Goal: Task Accomplishment & Management: Manage account settings

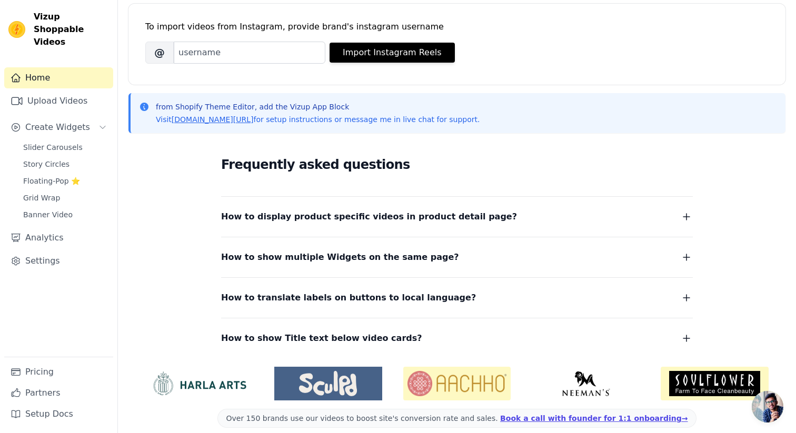
scroll to position [157, 0]
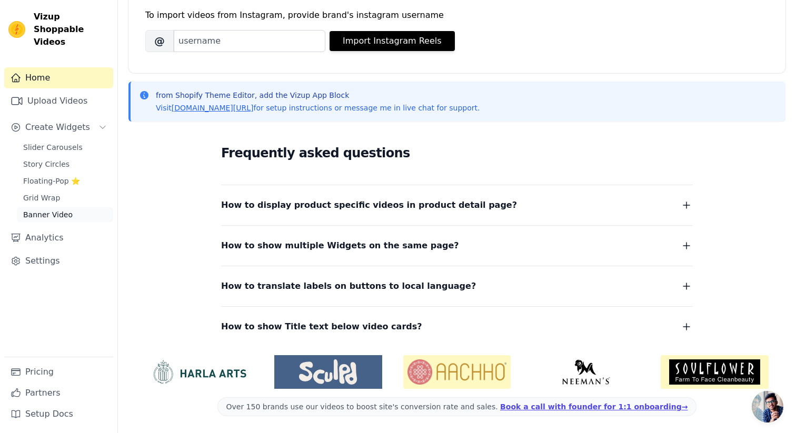
click at [56, 210] on span "Banner Video" at bounding box center [47, 215] width 49 height 11
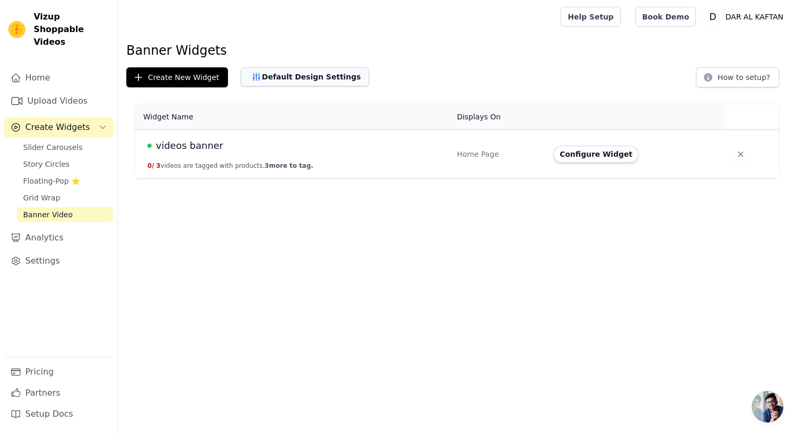
click at [326, 77] on button "Default Design Settings" at bounding box center [305, 76] width 128 height 19
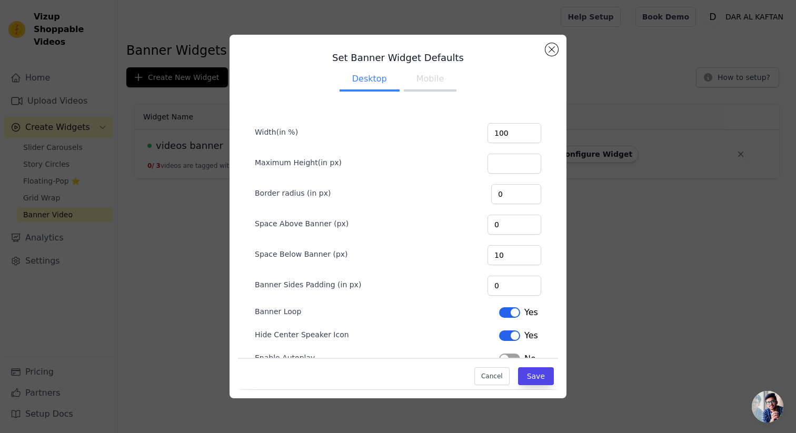
scroll to position [24, 0]
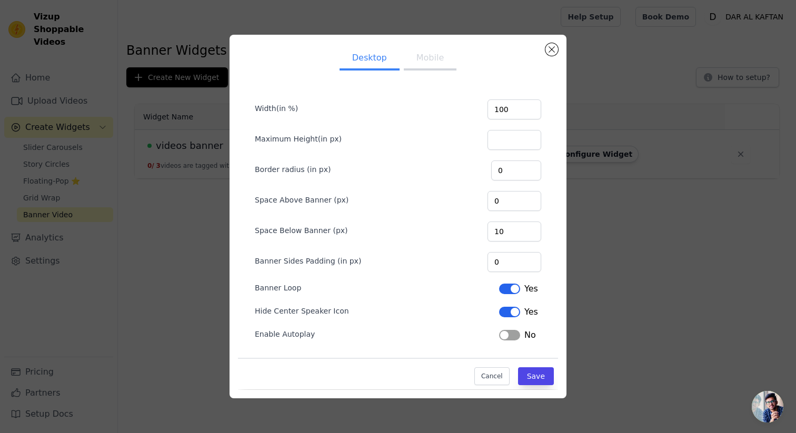
click at [505, 334] on button "Label" at bounding box center [509, 335] width 21 height 11
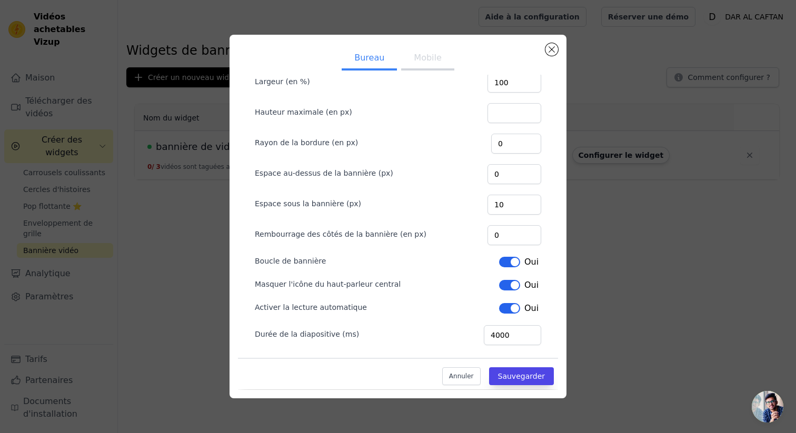
scroll to position [54, 0]
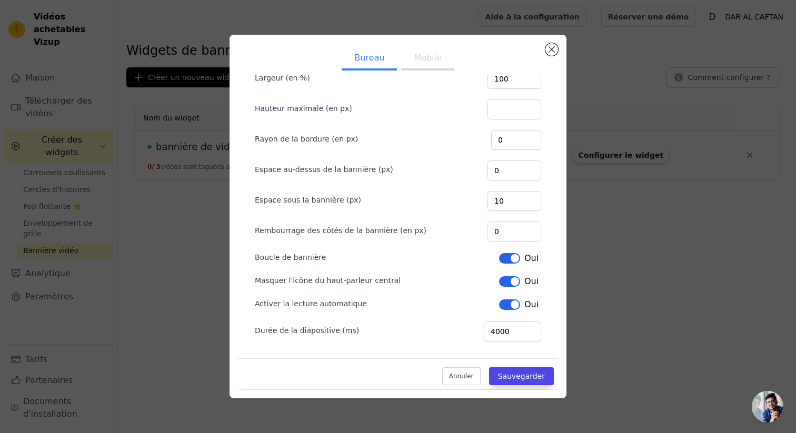
click at [512, 259] on button "Étiquette" at bounding box center [509, 258] width 21 height 11
click at [512, 332] on input "4000" at bounding box center [512, 332] width 57 height 20
type input "2000"
click at [527, 377] on font "Sauvegarder" at bounding box center [521, 377] width 47 height 8
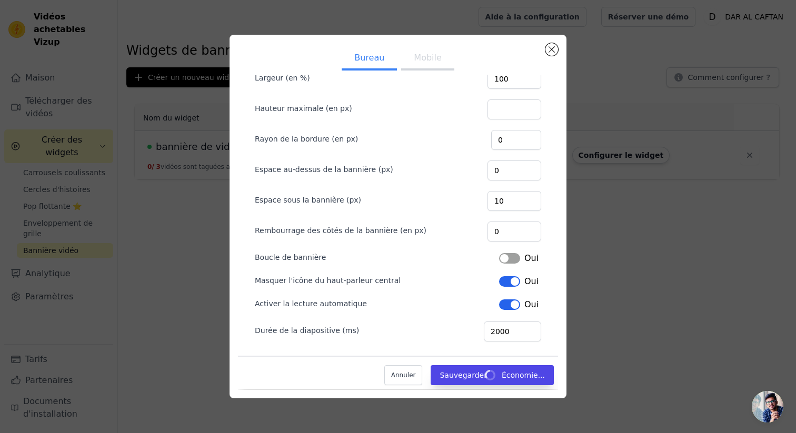
click at [423, 65] on button "Mobile" at bounding box center [427, 58] width 53 height 23
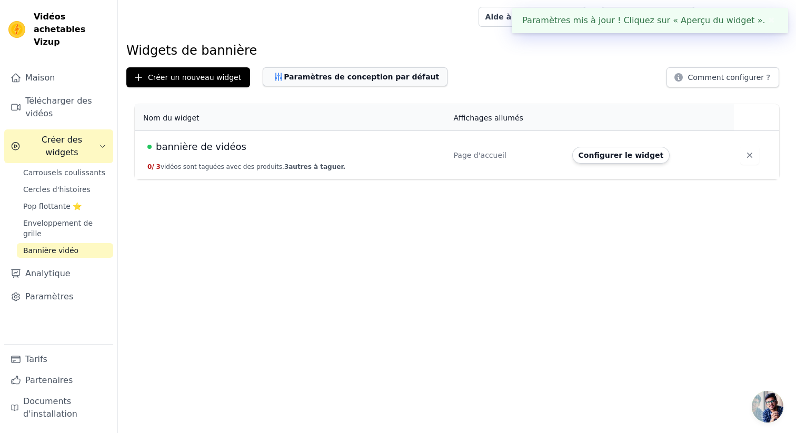
click at [383, 74] on font "Paramètres de conception par défaut" at bounding box center [361, 77] width 155 height 8
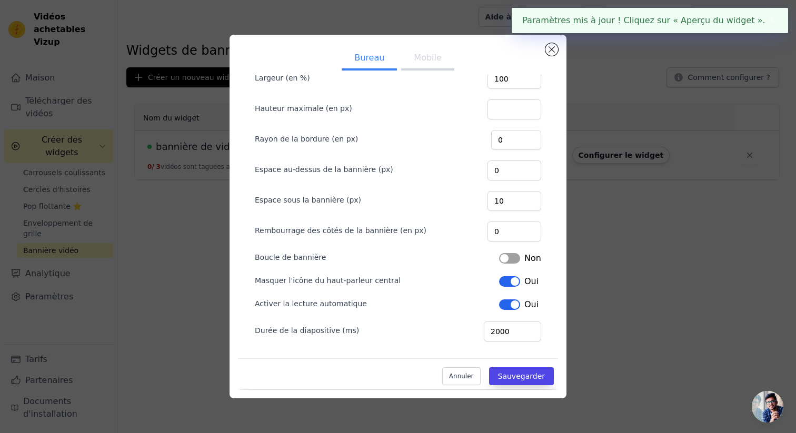
scroll to position [0, 0]
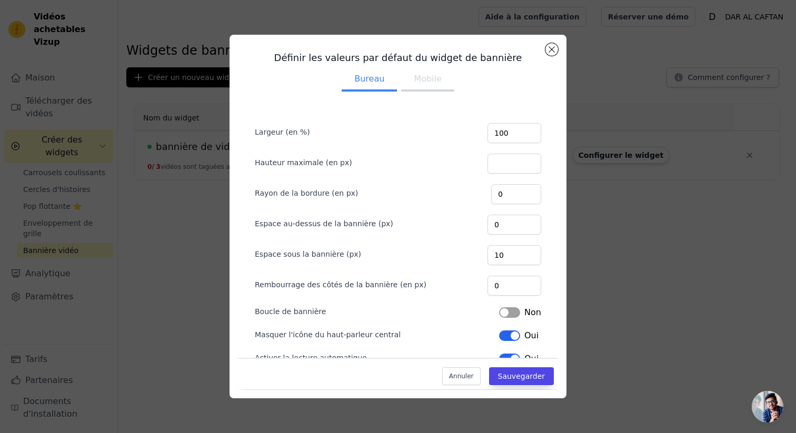
click at [424, 80] on font "Mobile" at bounding box center [427, 79] width 27 height 10
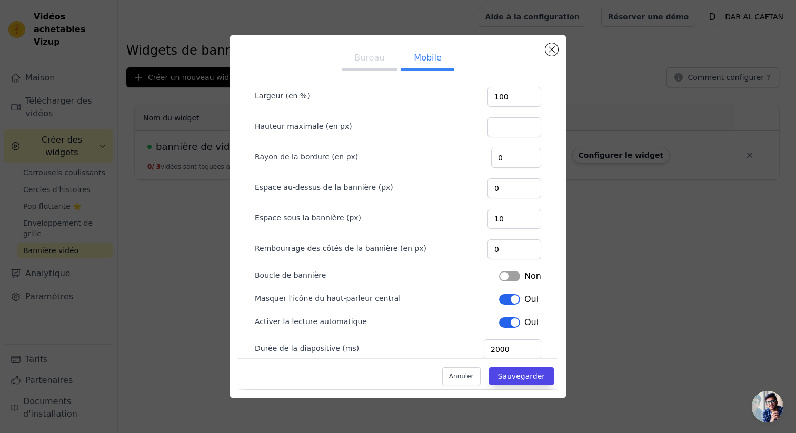
scroll to position [54, 0]
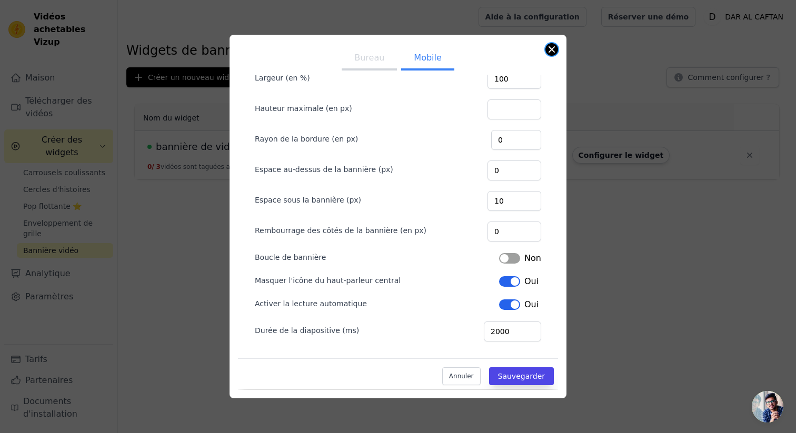
click at [554, 47] on button "Fermer la fenêtre modale" at bounding box center [551, 49] width 13 height 13
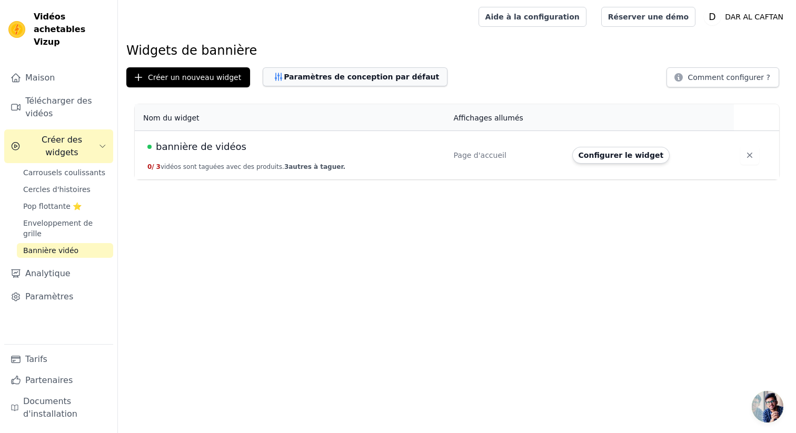
click at [366, 76] on font "Paramètres de conception par défaut" at bounding box center [361, 77] width 155 height 8
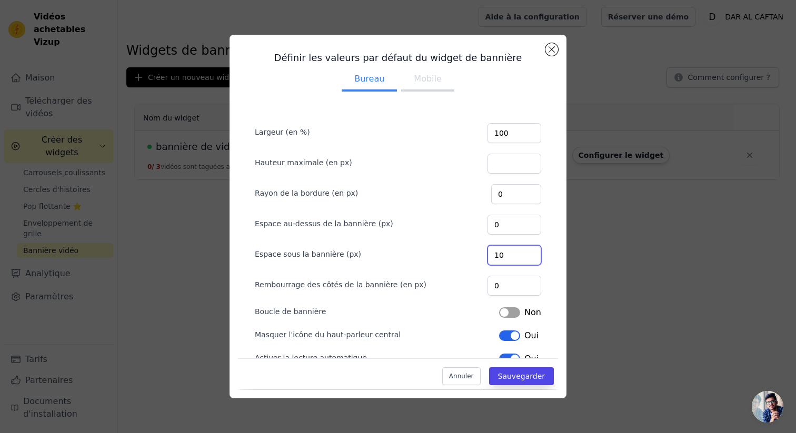
click at [518, 257] on input "10" at bounding box center [515, 255] width 54 height 20
click at [511, 256] on input "10" at bounding box center [515, 255] width 54 height 20
click at [442, 248] on div "Espace sous la bannière (px)" at bounding box center [398, 254] width 286 height 22
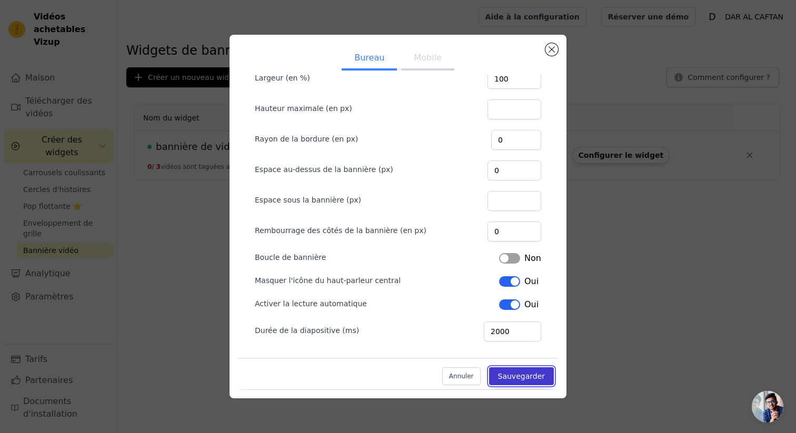
click at [523, 378] on font "Sauvegarder" at bounding box center [521, 377] width 47 height 8
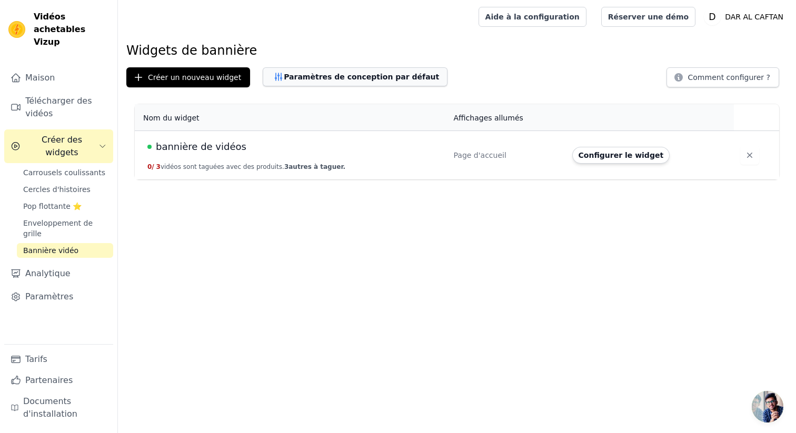
click at [316, 69] on button "Paramètres de conception par défaut" at bounding box center [355, 76] width 185 height 19
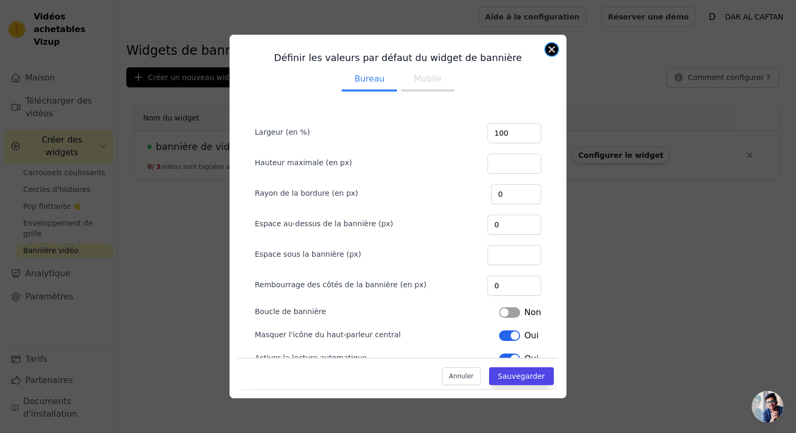
click at [553, 51] on button "Fermer la fenêtre modale" at bounding box center [551, 49] width 13 height 13
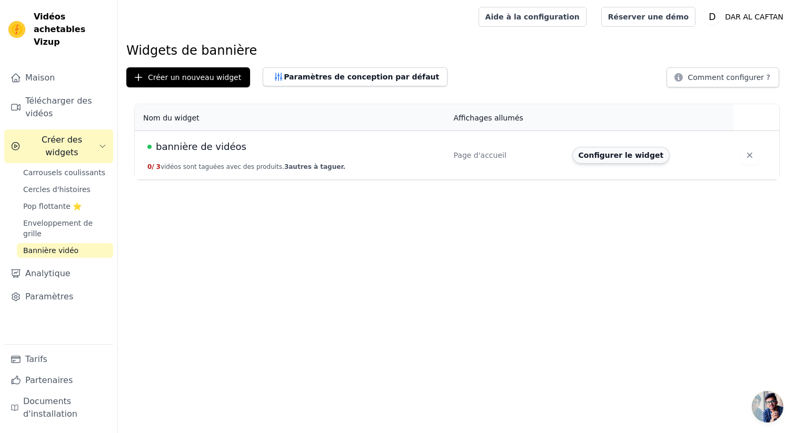
click at [589, 155] on font "Configurer le widget" at bounding box center [621, 155] width 85 height 8
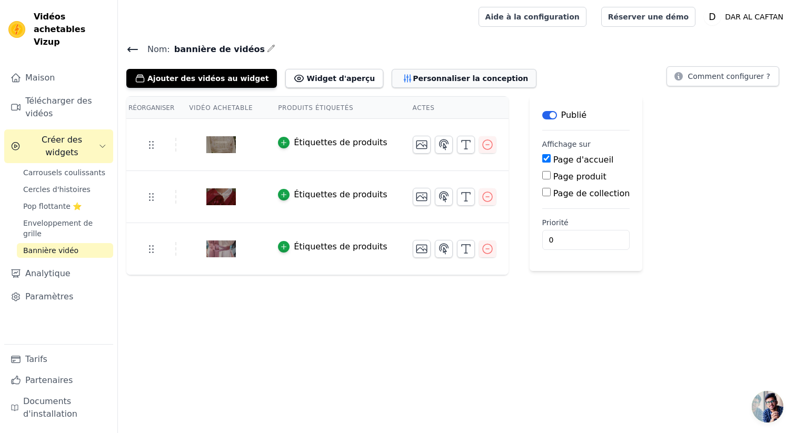
click at [413, 77] on font "Personnaliser la conception" at bounding box center [470, 78] width 115 height 8
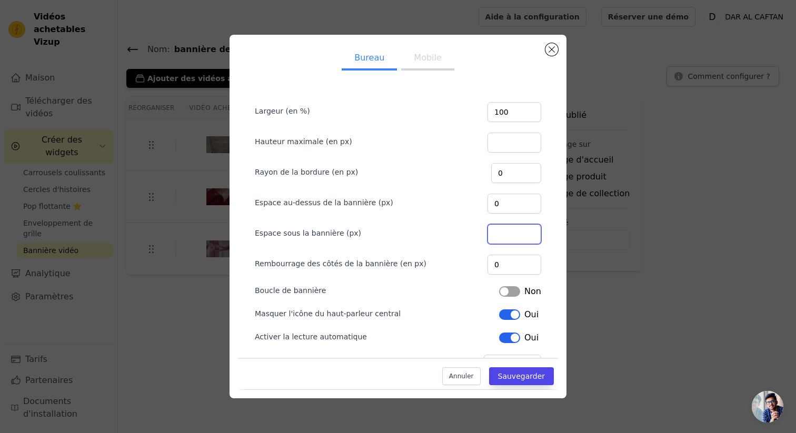
click at [512, 227] on input "Espace sous la bannière (px)" at bounding box center [515, 234] width 54 height 20
type input "0"
click at [529, 239] on input "0" at bounding box center [515, 234] width 54 height 20
click at [383, 241] on div "Espace sous la bannière (px) 0" at bounding box center [398, 233] width 286 height 22
click at [517, 373] on font "Sauvegarder" at bounding box center [521, 377] width 47 height 8
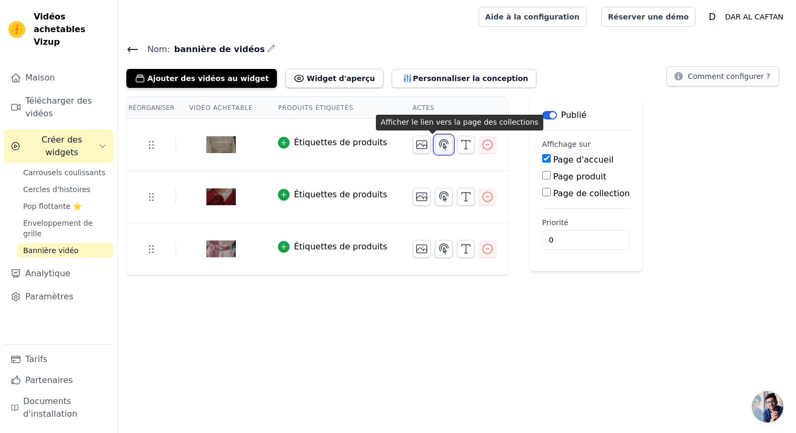
click at [439, 146] on icon "button" at bounding box center [443, 145] width 9 height 10
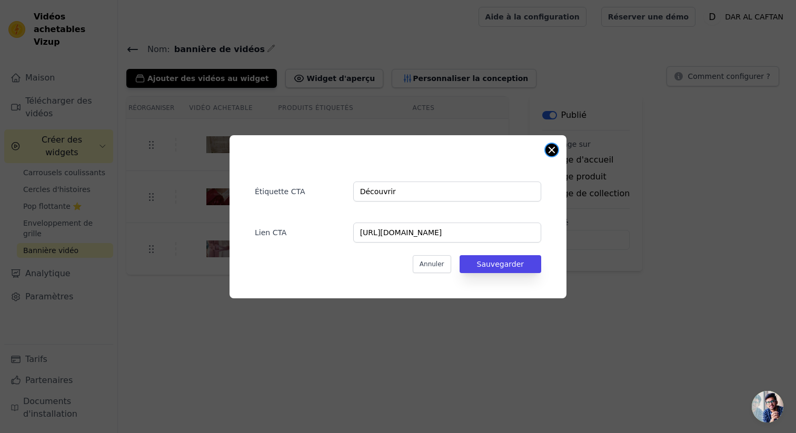
click at [554, 148] on button "Fermer la fenêtre modale" at bounding box center [551, 150] width 13 height 13
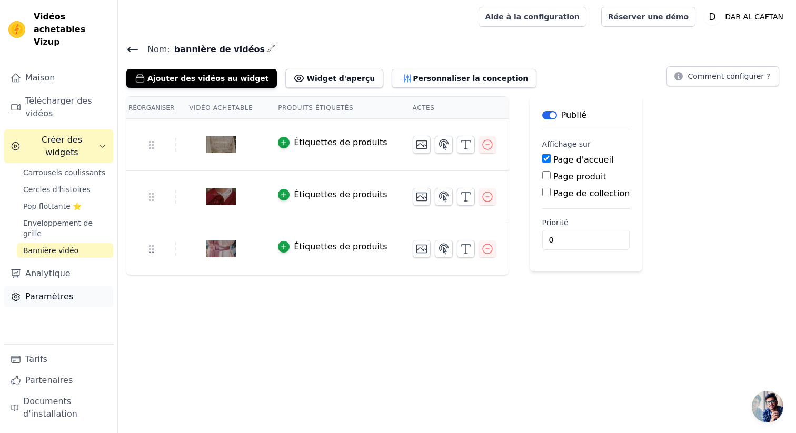
click at [62, 292] on font "Paramètres" at bounding box center [49, 297] width 48 height 10
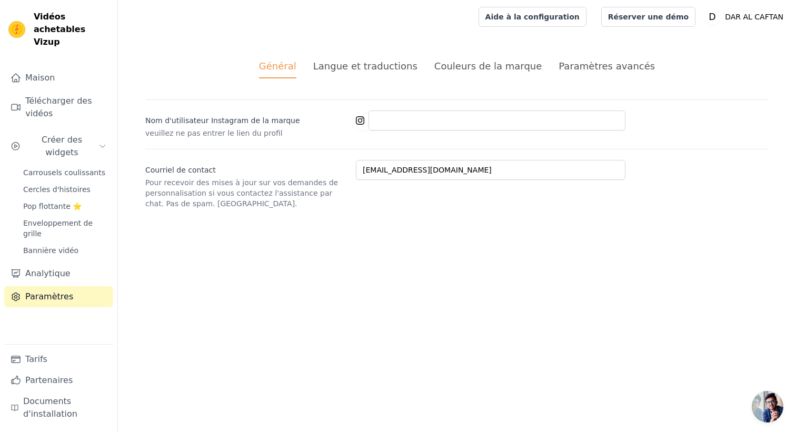
click at [472, 68] on font "Couleurs de la marque" at bounding box center [488, 66] width 108 height 11
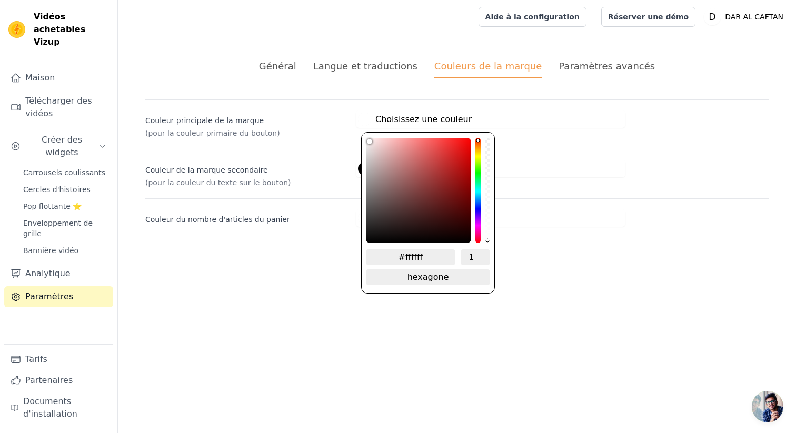
click at [379, 123] on font "Choisissez une couleur" at bounding box center [423, 119] width 96 height 10
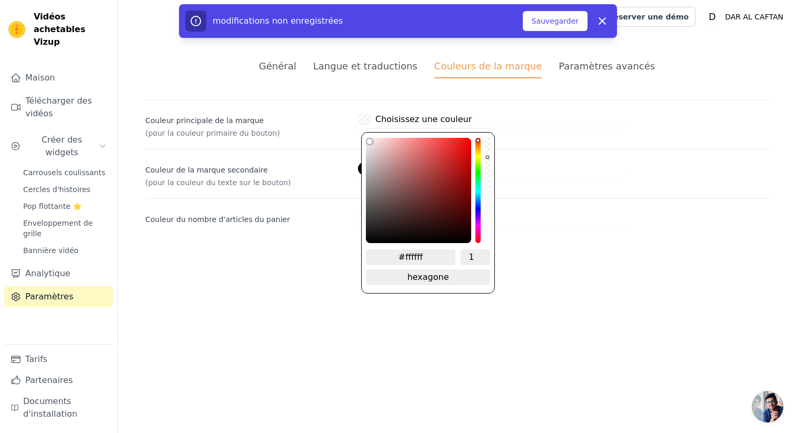
drag, startPoint x: 485, startPoint y: 239, endPoint x: 484, endPoint y: 155, distance: 83.2
click at [485, 155] on div "canal alpha" at bounding box center [487, 190] width 5 height 105
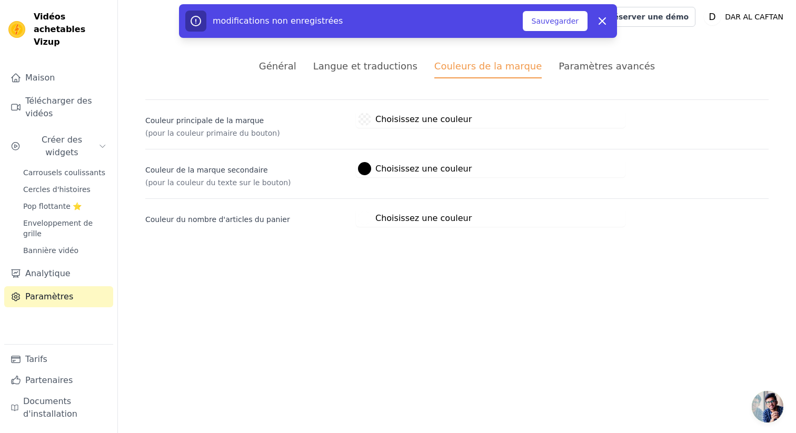
click at [317, 252] on html "Vidéos achetables Vizup Maison Télécharger des vidéos Créer des widgets Carrous…" at bounding box center [398, 126] width 796 height 252
click at [549, 21] on font "Sauvegarder" at bounding box center [555, 21] width 47 height 8
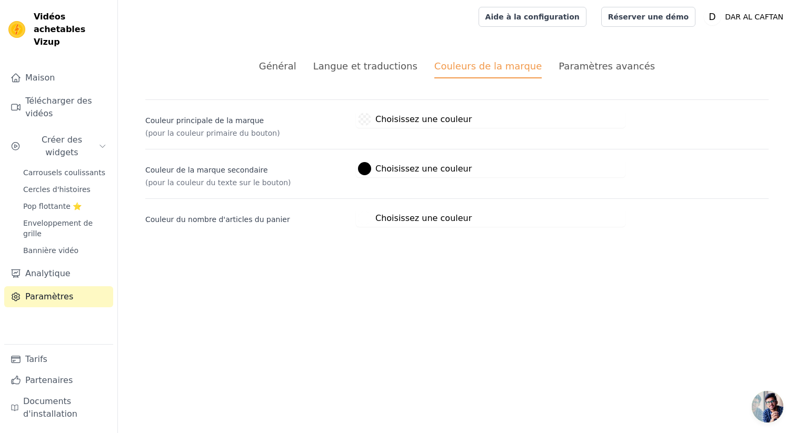
click at [370, 116] on div at bounding box center [364, 119] width 13 height 13
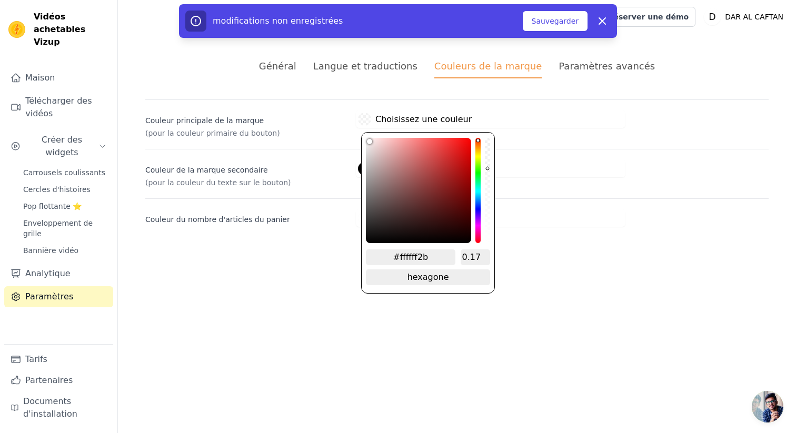
drag, startPoint x: 488, startPoint y: 158, endPoint x: 488, endPoint y: 167, distance: 8.4
click at [488, 167] on div "canal alpha" at bounding box center [487, 190] width 5 height 105
click at [564, 26] on font "Sauvegarder" at bounding box center [555, 21] width 47 height 11
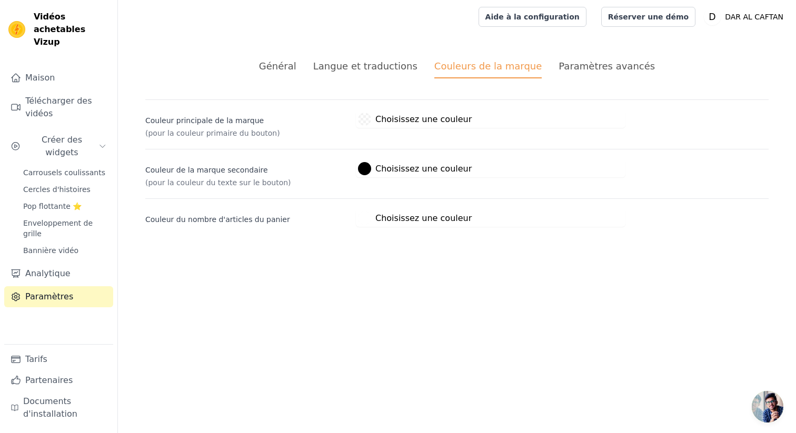
click at [368, 120] on div at bounding box center [364, 119] width 13 height 13
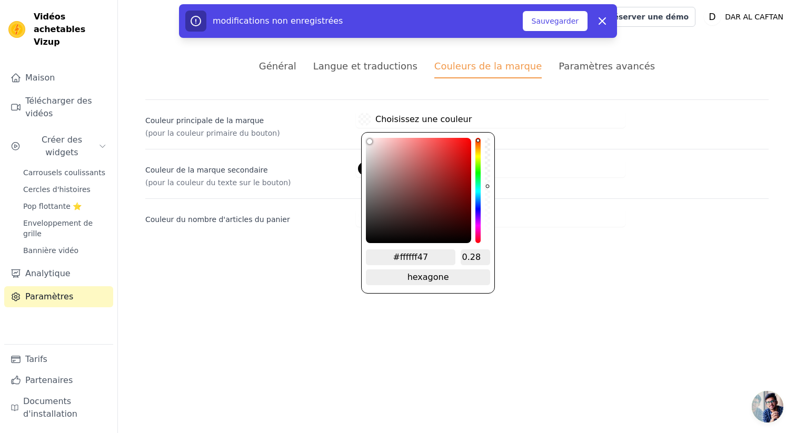
drag, startPoint x: 486, startPoint y: 167, endPoint x: 488, endPoint y: 186, distance: 19.0
click at [488, 186] on div "canal alpha" at bounding box center [487, 190] width 5 height 105
click at [562, 26] on button "Sauvegarder" at bounding box center [555, 21] width 65 height 20
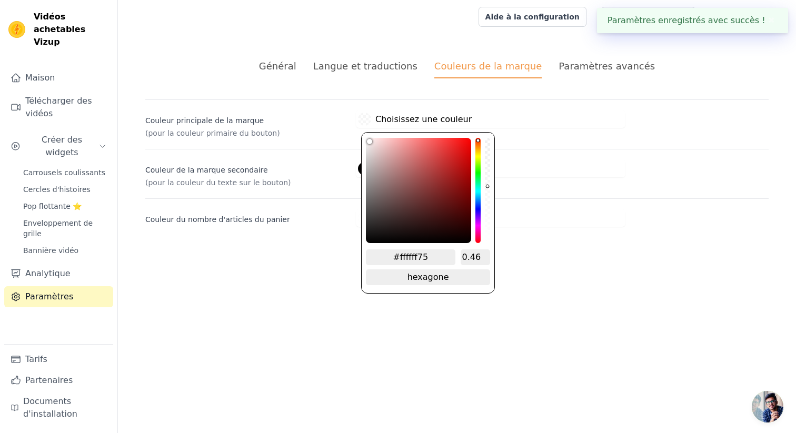
click at [359, 117] on div at bounding box center [364, 119] width 13 height 13
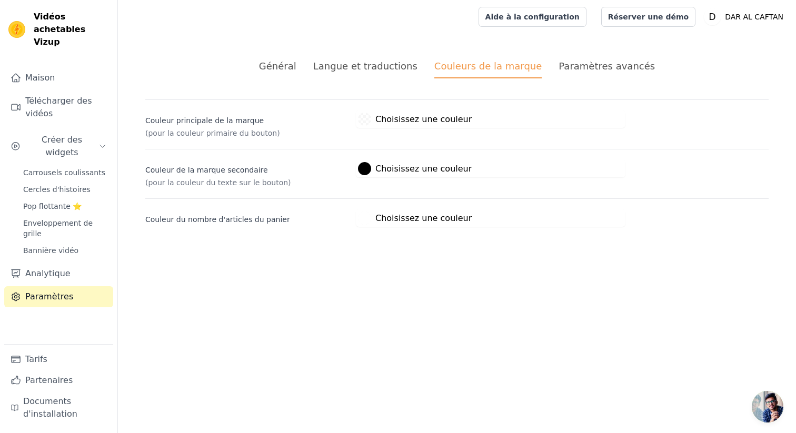
click at [275, 240] on div "Général Langue et traductions Couleurs de la marque Paramètres avancés modifica…" at bounding box center [457, 143] width 674 height 219
click at [368, 117] on div at bounding box center [364, 119] width 13 height 13
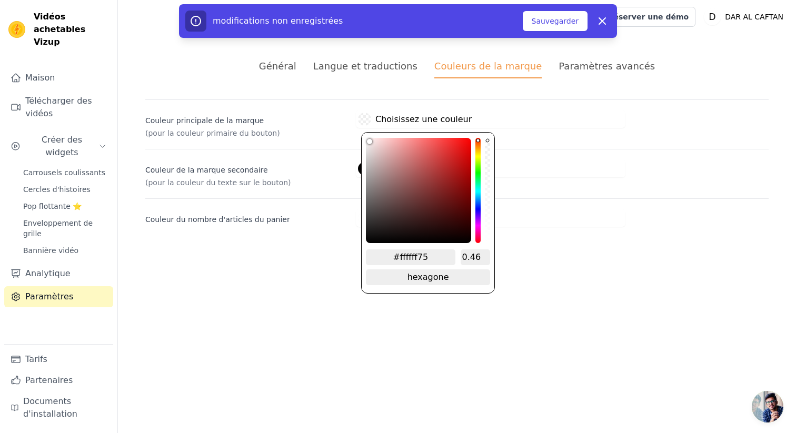
drag, startPoint x: 489, startPoint y: 186, endPoint x: 487, endPoint y: 101, distance: 85.3
click at [487, 101] on div "Couleur principale de la marque (pour la couleur primaire du bouton) #000000 Ch…" at bounding box center [456, 119] width 623 height 39
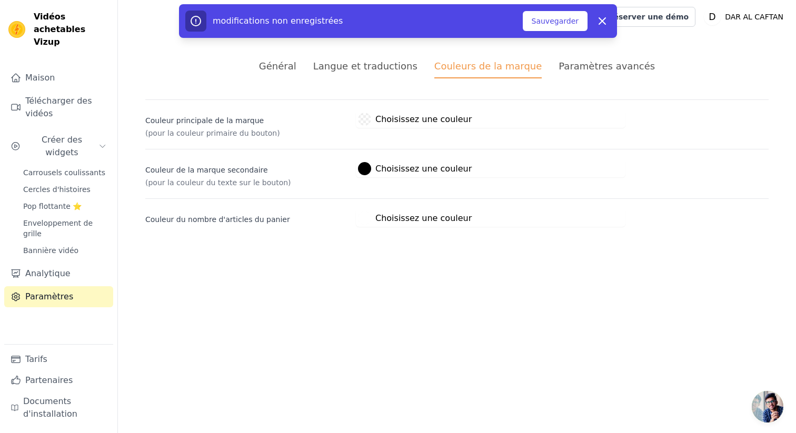
click at [311, 153] on div "Couleur de la marque secondaire (pour la couleur du texte sur le bouton) #00000…" at bounding box center [456, 168] width 623 height 39
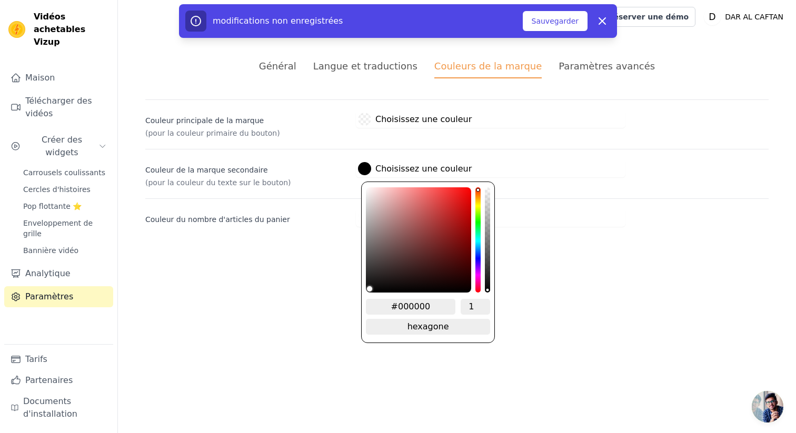
click at [363, 171] on div at bounding box center [364, 168] width 13 height 13
drag, startPoint x: 372, startPoint y: 285, endPoint x: 367, endPoint y: 131, distance: 154.9
click at [367, 130] on div "Couleur principale de la marque (pour la couleur primaire du bouton) #000000 Ch…" at bounding box center [456, 163] width 623 height 127
drag, startPoint x: 372, startPoint y: 191, endPoint x: 320, endPoint y: 170, distance: 56.4
click at [320, 170] on div "Couleur de la marque secondaire (pour la couleur du texte sur le bouton) #00000…" at bounding box center [456, 168] width 623 height 39
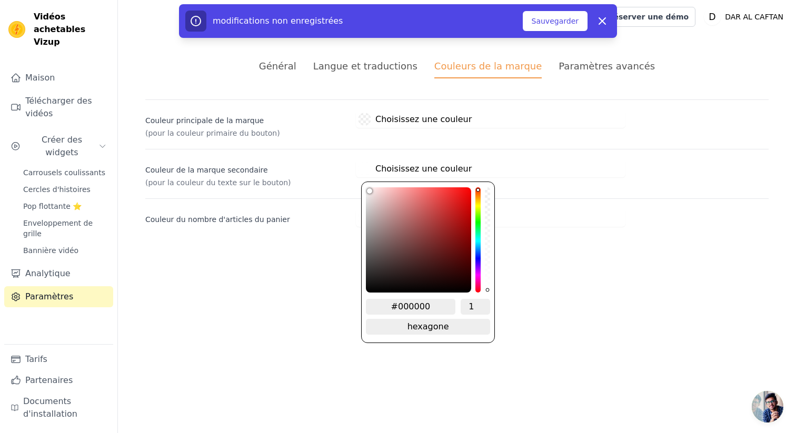
click at [313, 169] on label "Couleur de la marque secondaire" at bounding box center [246, 168] width 202 height 15
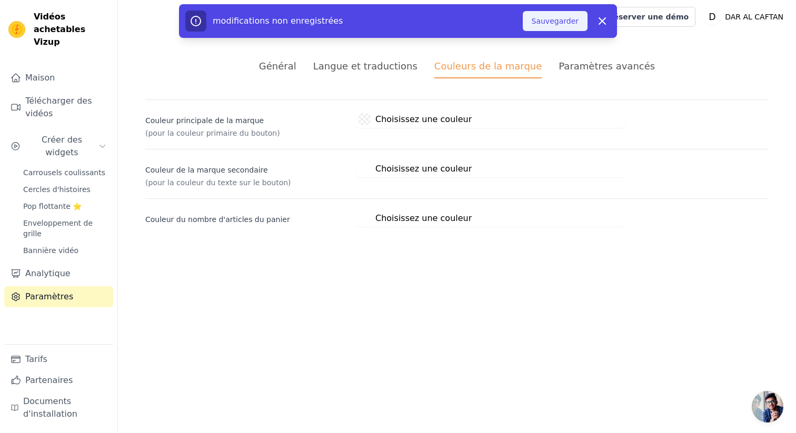
click at [556, 26] on button "Sauvegarder" at bounding box center [555, 21] width 65 height 20
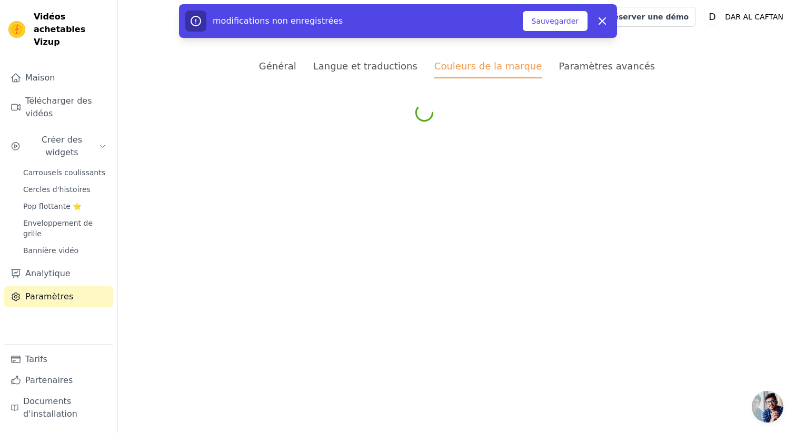
click at [593, 68] on font "Paramètres avancés" at bounding box center [607, 66] width 96 height 11
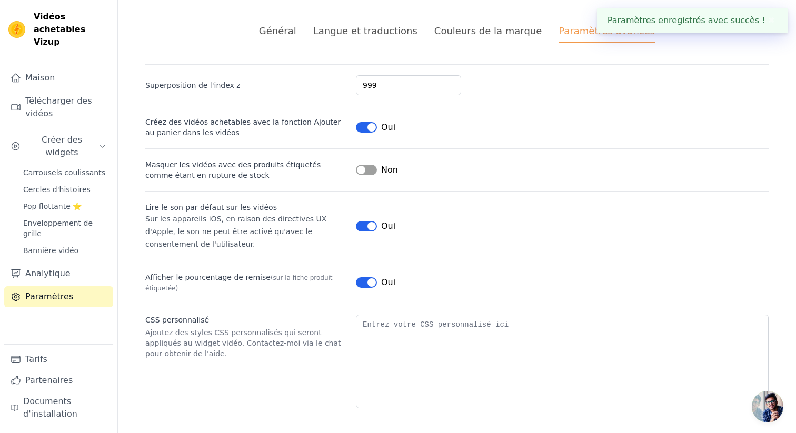
scroll to position [36, 0]
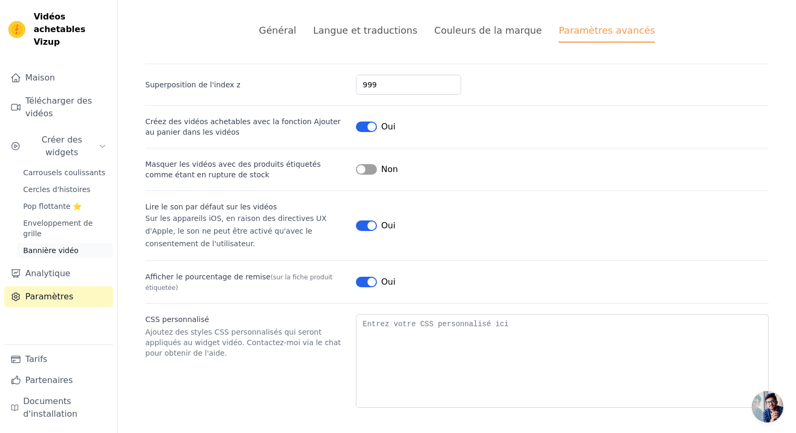
click at [64, 246] on font "Bannière vidéo" at bounding box center [50, 250] width 55 height 8
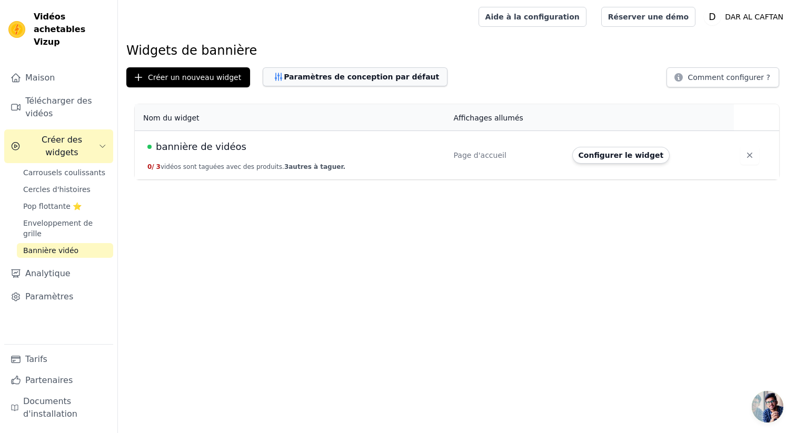
click at [324, 79] on font "Paramètres de conception par défaut" at bounding box center [361, 77] width 155 height 8
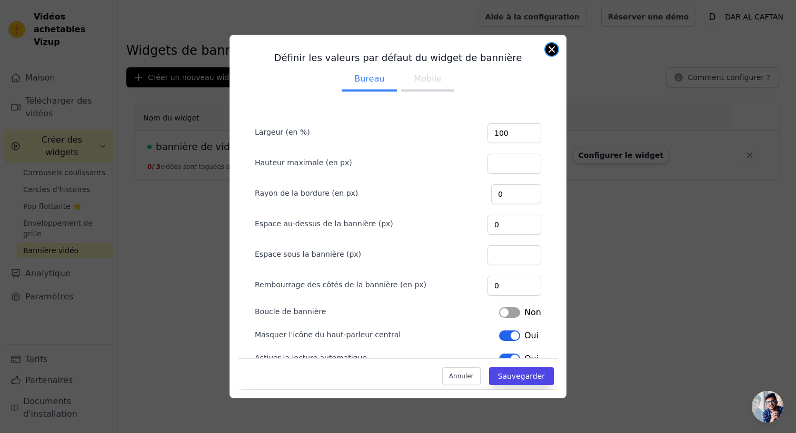
click at [551, 53] on button "Fermer la fenêtre modale" at bounding box center [551, 49] width 13 height 13
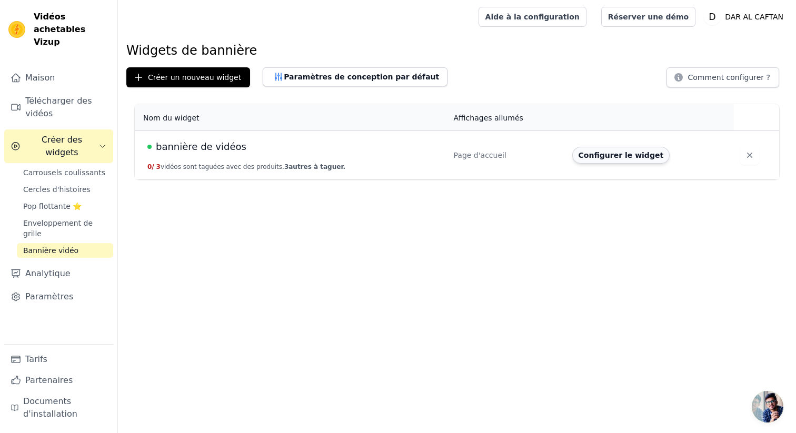
click at [601, 151] on font "Configurer le widget" at bounding box center [621, 155] width 85 height 8
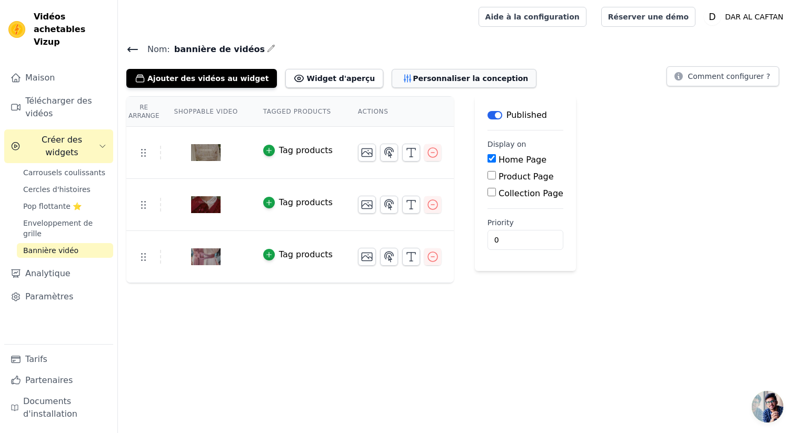
click at [413, 74] on font "Personnaliser la conception" at bounding box center [470, 78] width 115 height 8
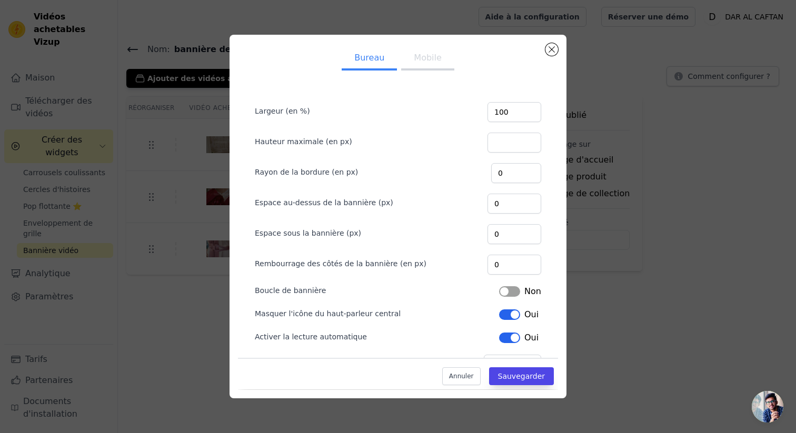
scroll to position [33, 0]
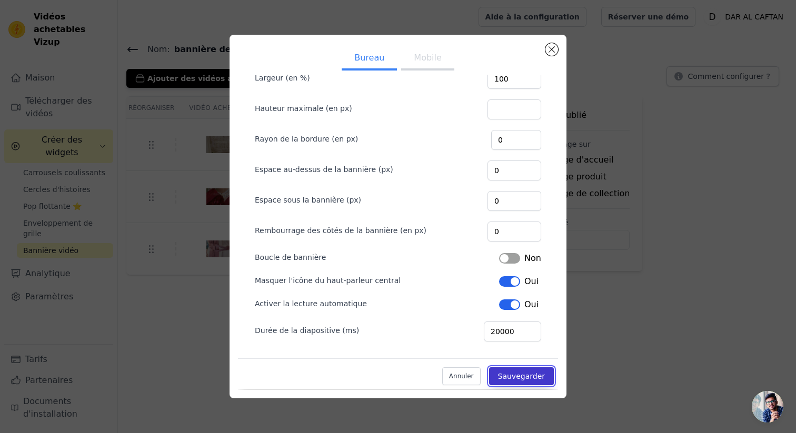
click at [525, 374] on font "Sauvegarder" at bounding box center [521, 377] width 47 height 8
